Goal: Transaction & Acquisition: Purchase product/service

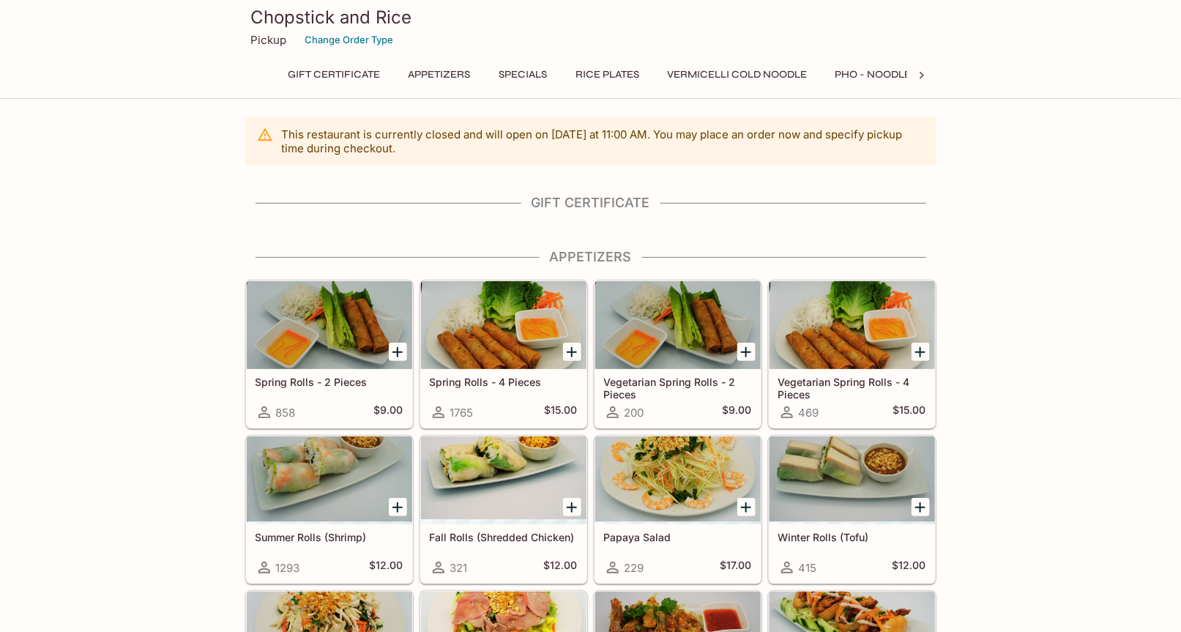
click at [621, 76] on button "Rice Plates" at bounding box center [608, 74] width 80 height 20
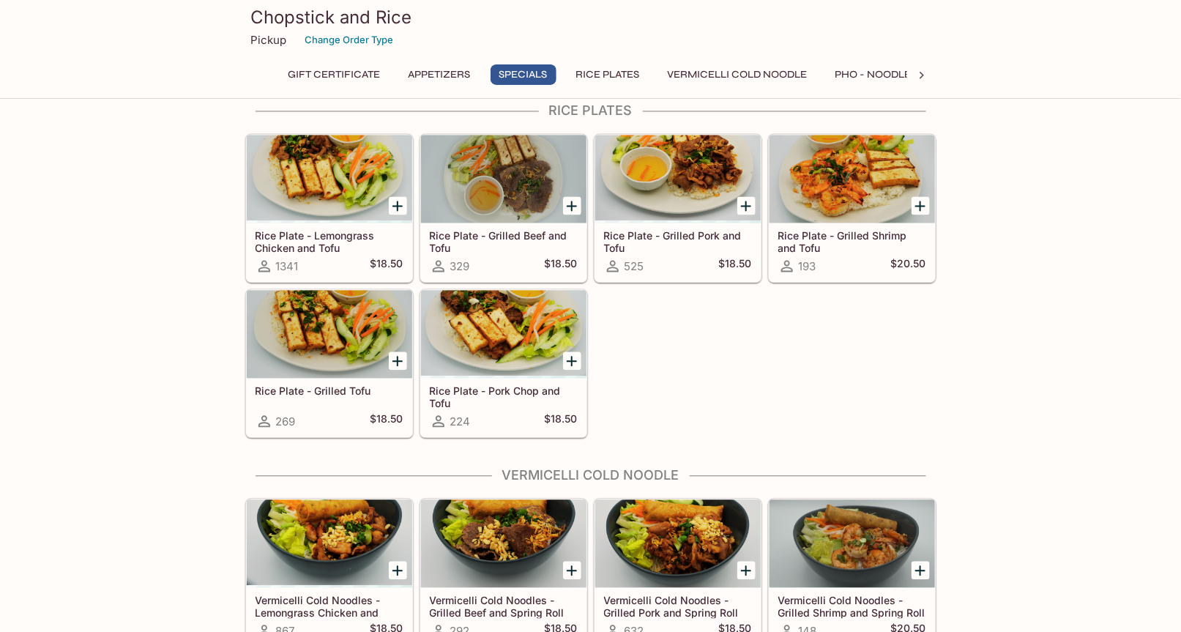
scroll to position [933, 0]
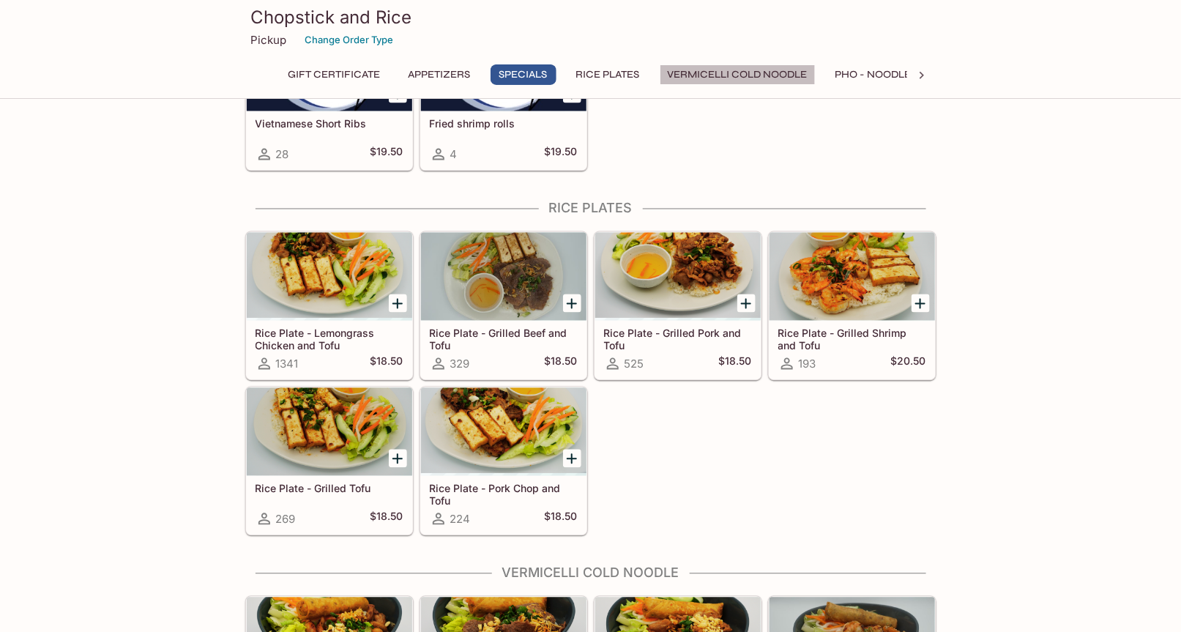
click at [728, 72] on button "Vermicelli Cold Noodle" at bounding box center [738, 74] width 156 height 20
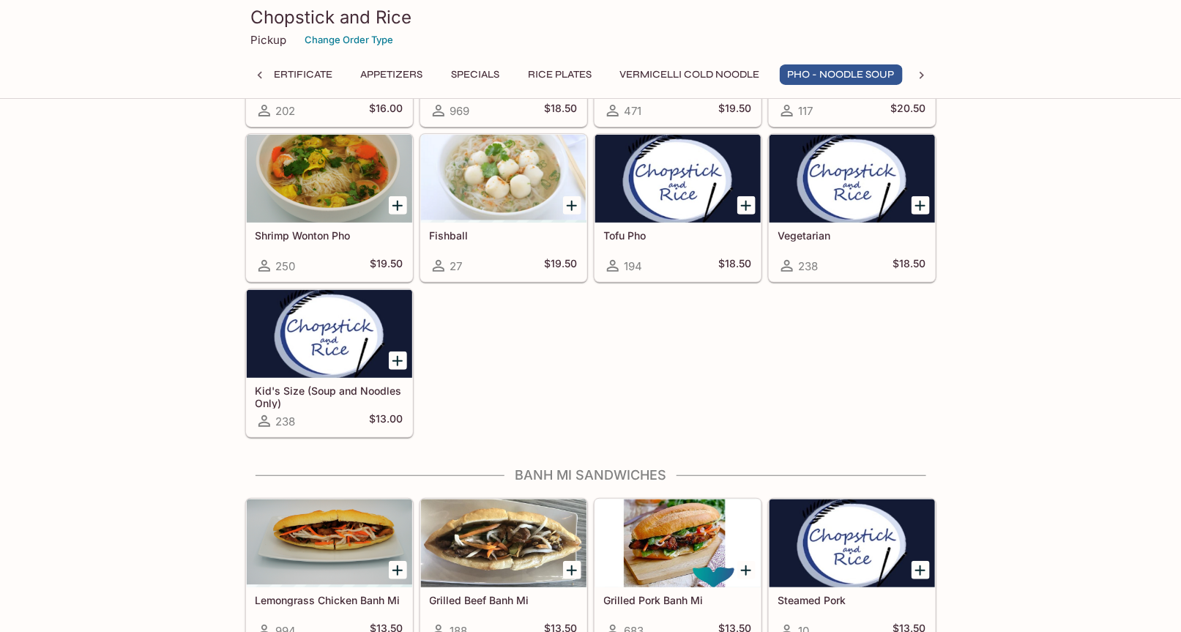
scroll to position [2322, 0]
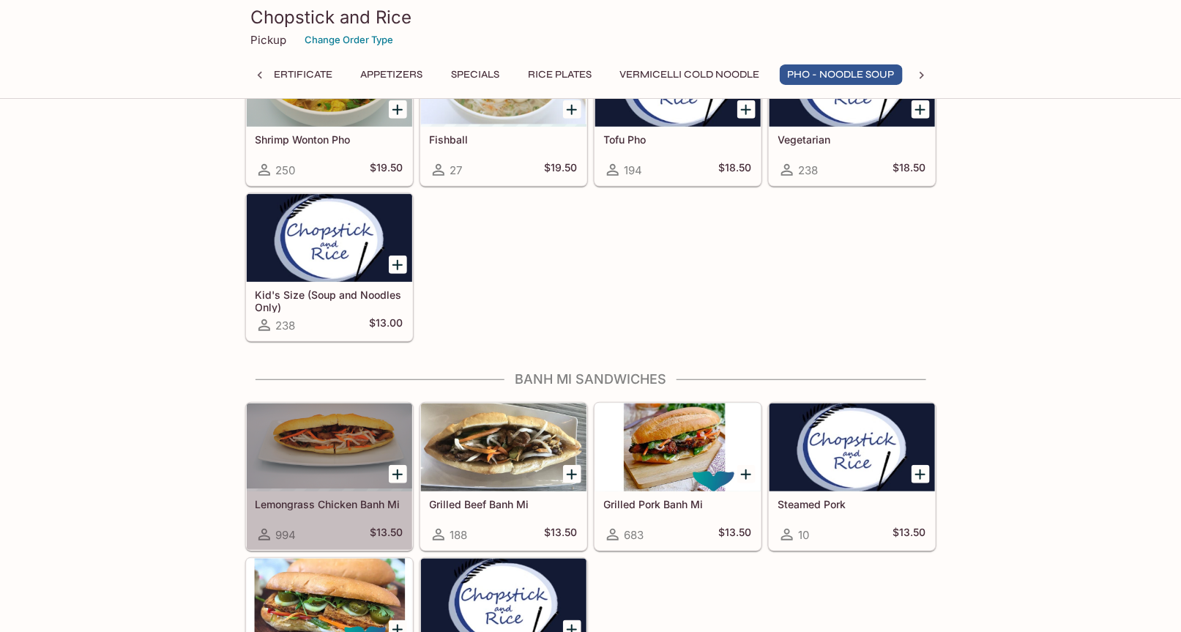
click at [335, 444] on div at bounding box center [329, 447] width 165 height 88
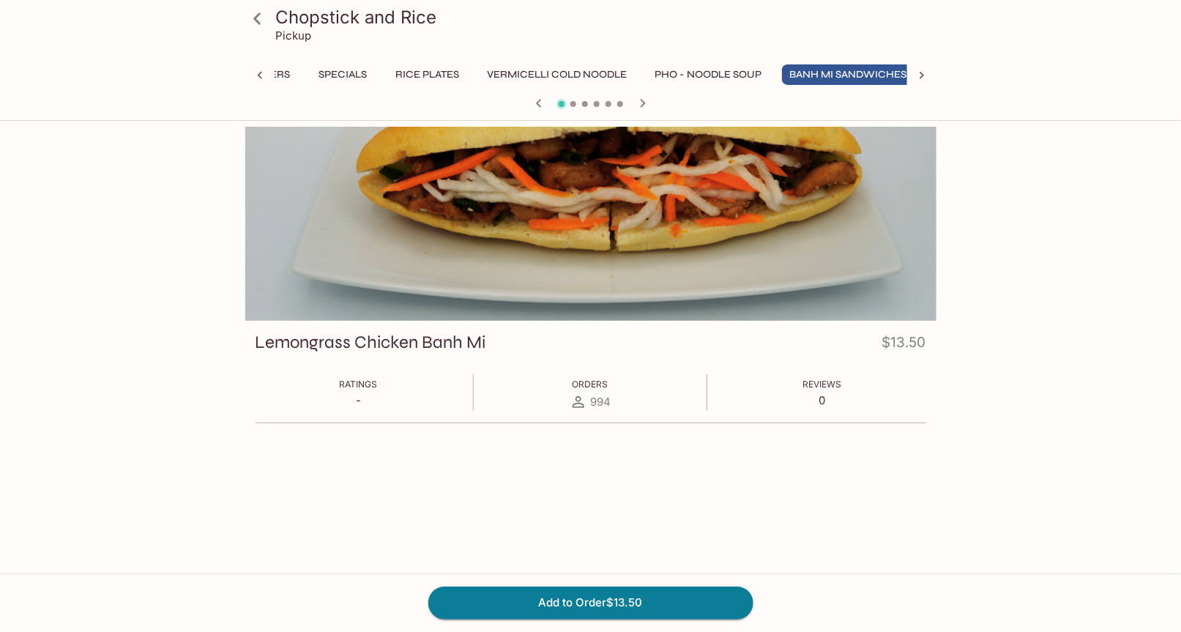
scroll to position [0, 193]
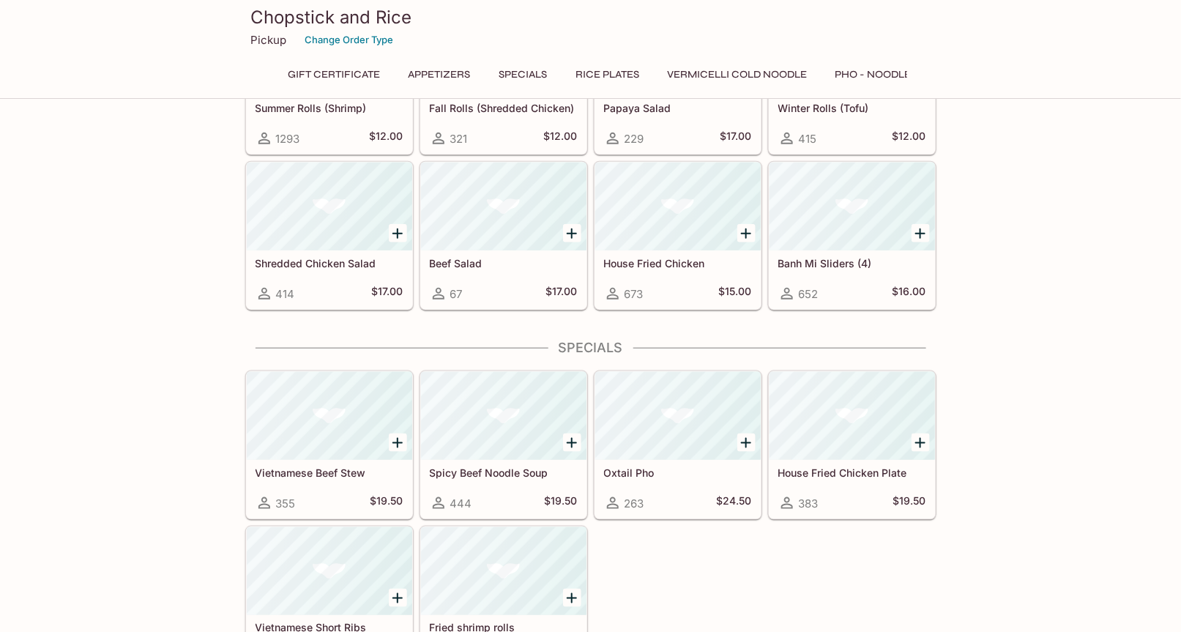
scroll to position [423, 0]
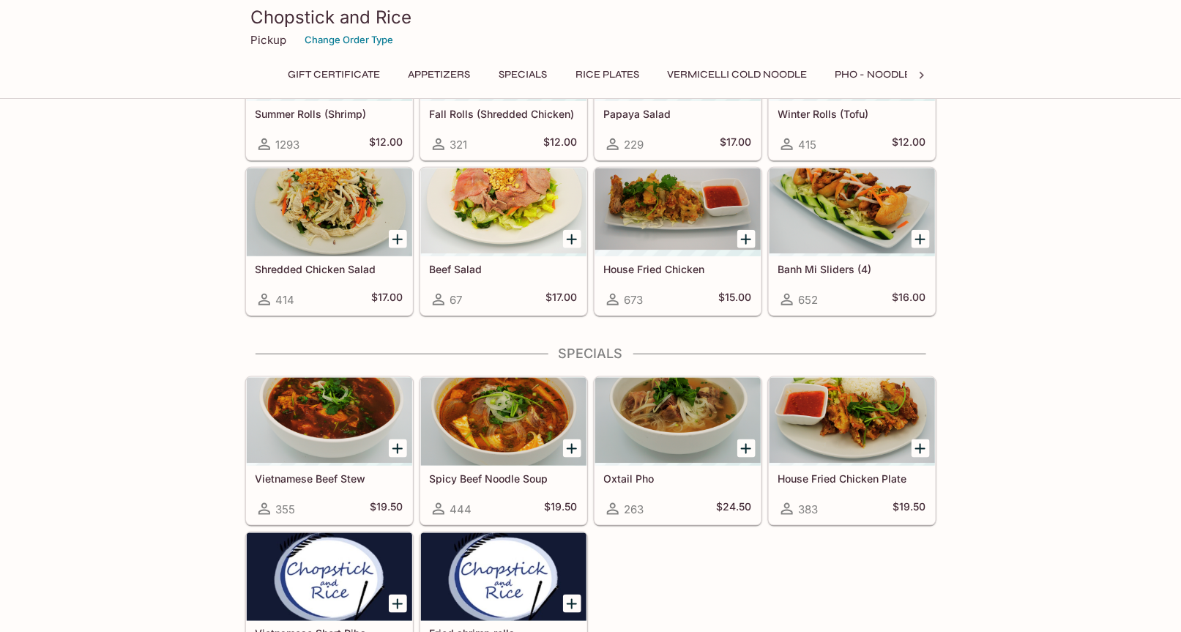
click at [661, 208] on div at bounding box center [677, 212] width 165 height 88
